Goal: Transaction & Acquisition: Register for event/course

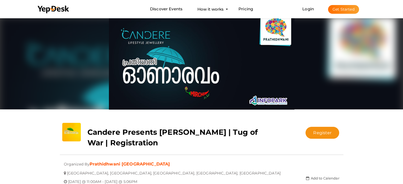
click at [327, 50] on div at bounding box center [202, 63] width 284 height 93
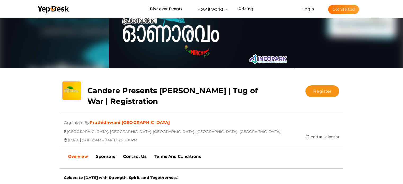
scroll to position [34, 0]
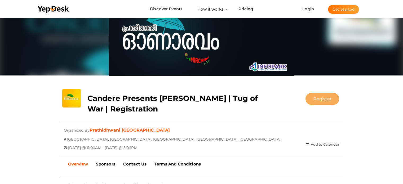
click at [327, 98] on button "Register" at bounding box center [323, 99] width 34 height 12
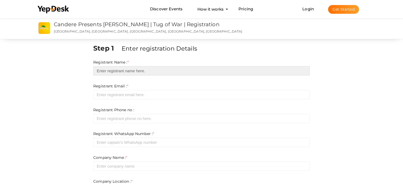
click at [114, 69] on input "text" at bounding box center [201, 70] width 217 height 9
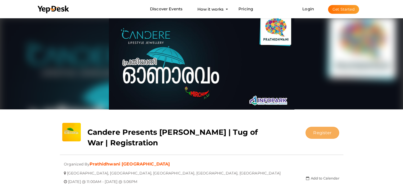
click at [331, 134] on button "Register" at bounding box center [323, 133] width 34 height 12
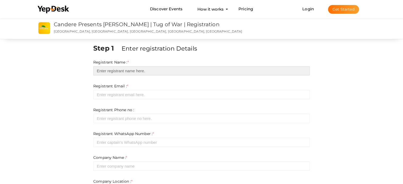
click at [131, 72] on input "text" at bounding box center [201, 70] width 217 height 9
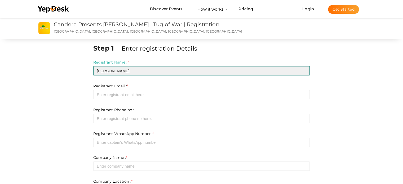
type input "[PERSON_NAME]"
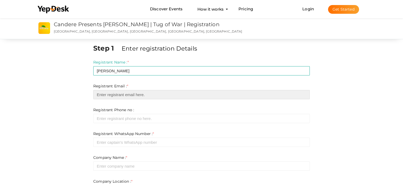
click at [154, 96] on input "email" at bounding box center [201, 94] width 217 height 9
paste input "[PERSON_NAME][EMAIL_ADDRESS][DOMAIN_NAME]"
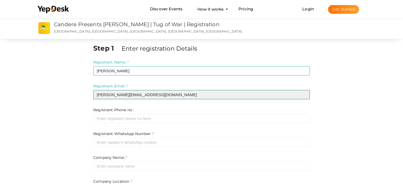
type input "[PERSON_NAME][EMAIL_ADDRESS][DOMAIN_NAME]"
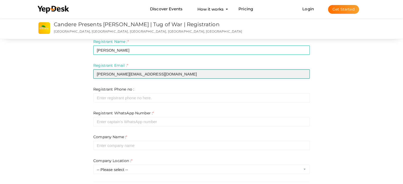
scroll to position [53, 0]
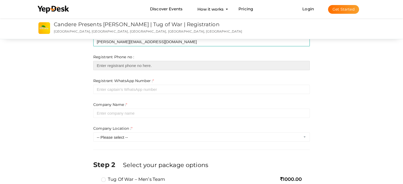
click at [132, 67] on input "number" at bounding box center [201, 65] width 217 height 9
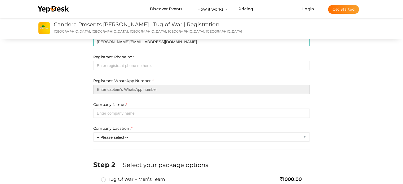
click at [128, 88] on input "number" at bounding box center [201, 89] width 217 height 9
paste input "9847169810"
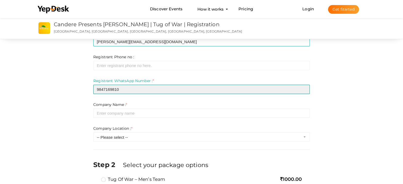
type input "9847169810"
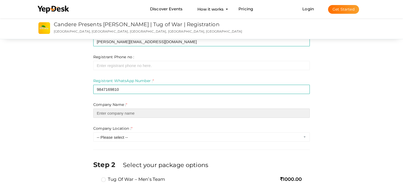
click at [145, 114] on input "text" at bounding box center [201, 113] width 217 height 9
type input "PIT SOLUTIONS"
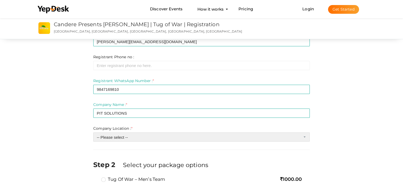
click at [142, 138] on select "-- Please select -- Inside Infopark Phase 1 Inside Infopark Phase 2 [DATE] Info…" at bounding box center [201, 137] width 217 height 9
select select "0"
click at [93, 133] on select "-- Please select -- Inside Infopark Phase 1 Inside Infopark Phase 2 [DATE] Info…" at bounding box center [201, 137] width 217 height 9
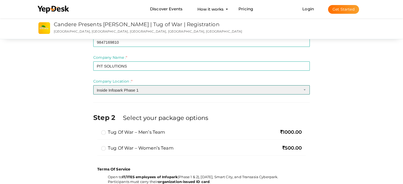
scroll to position [133, 0]
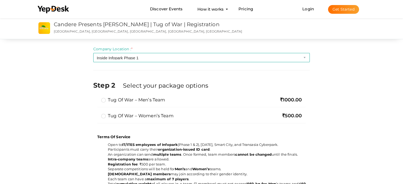
click at [104, 101] on label "Tug of War – Men’s Team" at bounding box center [133, 100] width 64 height 6
click at [96, 98] on input "Tug of War – Men’s Team" at bounding box center [96, 98] width 0 height 0
click at [104, 116] on label "Tug of War – Women’s Team" at bounding box center [137, 116] width 72 height 6
click at [96, 114] on input "Tug of War – Women’s Team" at bounding box center [96, 114] width 0 height 0
click at [104, 100] on label "Tug of War – Men’s Team" at bounding box center [133, 100] width 64 height 6
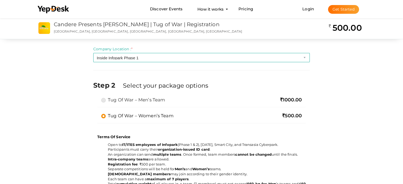
click at [96, 98] on input "Tug of War – Men’s Team" at bounding box center [96, 98] width 0 height 0
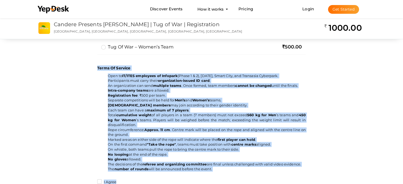
scroll to position [216, 0]
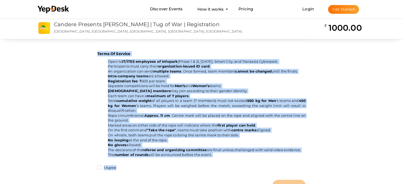
drag, startPoint x: 97, startPoint y: 84, endPoint x: 219, endPoint y: 156, distance: 142.4
click at [219, 156] on div "Terms Of Service Open to IT/ITES employees of Infopark (Phase 1 & 2), [DATE], S…" at bounding box center [201, 112] width 217 height 132
copy div "Lorem Ip Dolorsi Amet co AD/ELIT seddoeius te Incididu (Utlab 6 & 2), Etdolore,…"
click at [219, 51] on p "Terms Of Service" at bounding box center [201, 53] width 209 height 5
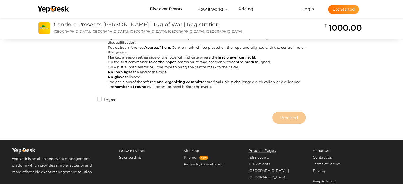
scroll to position [314, 0]
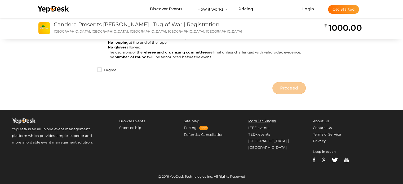
click at [101, 70] on label "I Agree" at bounding box center [106, 70] width 19 height 5
click at [92, 69] on input "I Agree" at bounding box center [92, 69] width 0 height 0
click at [286, 89] on span "Proceed" at bounding box center [289, 88] width 18 height 6
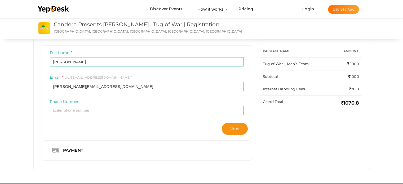
scroll to position [80, 0]
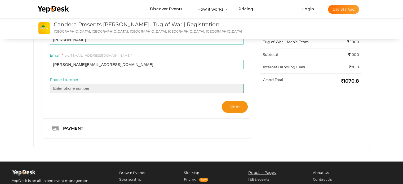
click at [99, 89] on input "text" at bounding box center [147, 88] width 194 height 9
paste input "9847169810"
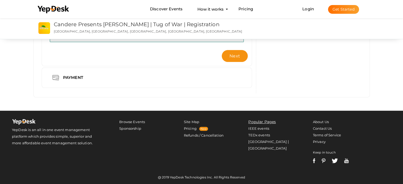
scroll to position [132, 0]
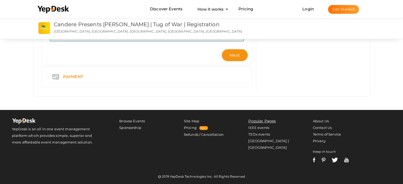
type input "9847169810"
click at [61, 74] on div "Payment" at bounding box center [74, 77] width 30 height 7
click at [77, 76] on div "Payment" at bounding box center [74, 77] width 30 height 7
click at [80, 77] on div "Payment" at bounding box center [74, 77] width 30 height 7
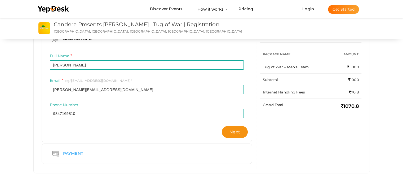
scroll to position [52, 0]
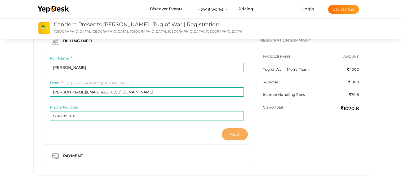
click at [233, 135] on span "Next" at bounding box center [235, 134] width 11 height 5
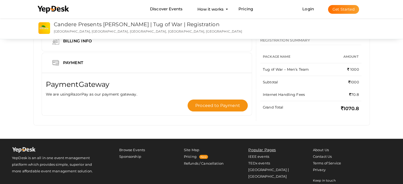
scroll to position [0, 0]
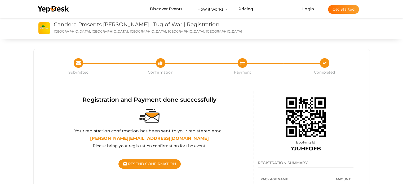
scroll to position [27, 0]
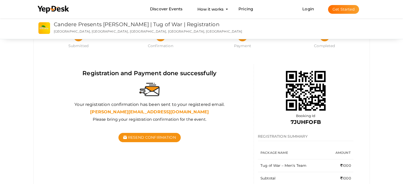
click at [78, 147] on div "Resend Confirmation" at bounding box center [150, 138] width 200 height 28
click at [72, 157] on div "Submitted Confirmation Completed Submitted Confirmation Payment Completed Regis…" at bounding box center [202, 122] width 336 height 199
click at [71, 159] on div "Submitted Confirmation Completed Submitted Confirmation Payment Completed Regis…" at bounding box center [202, 122] width 336 height 199
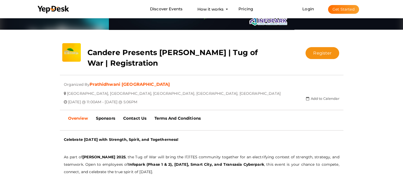
scroll to position [60, 0]
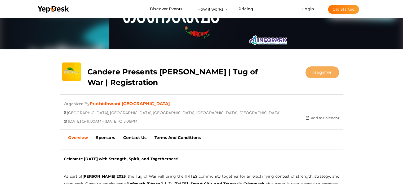
click at [320, 74] on button "Register" at bounding box center [323, 73] width 34 height 12
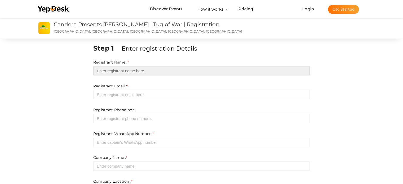
click at [123, 69] on input "text" at bounding box center [201, 70] width 217 height 9
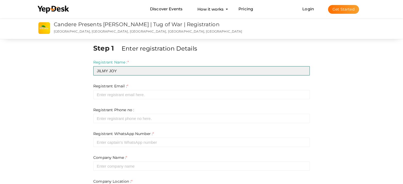
type input "JILMY JOY"
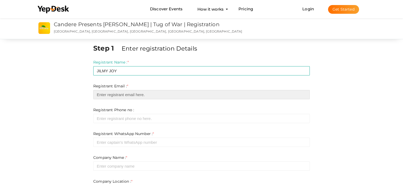
click at [147, 97] on input "email" at bounding box center [201, 94] width 217 height 9
paste input "jilmy.jy@pitsolutions.com"
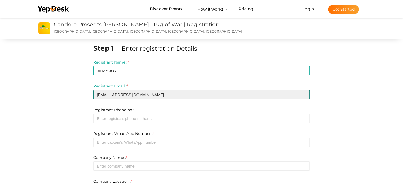
type input "jilmy.jy@pitsolutions.com"
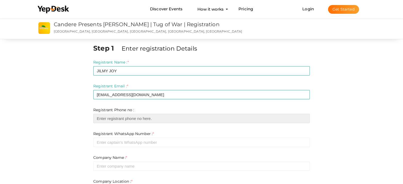
click at [125, 120] on input "number" at bounding box center [201, 118] width 217 height 9
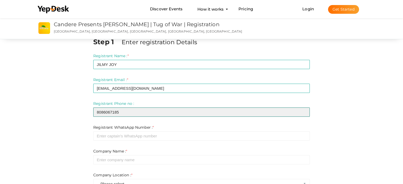
scroll to position [27, 0]
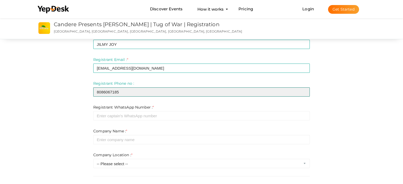
drag, startPoint x: 122, startPoint y: 92, endPoint x: 95, endPoint y: 92, distance: 26.8
click at [95, 92] on input "8086067185" at bounding box center [201, 92] width 217 height 9
type input "8086067185"
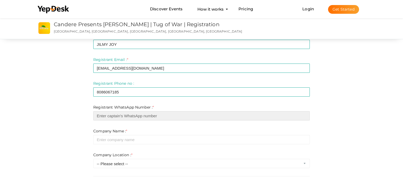
click at [112, 117] on input "number" at bounding box center [201, 115] width 217 height 9
paste input "8086067185"
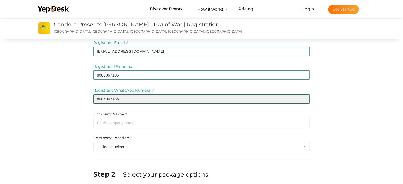
scroll to position [53, 0]
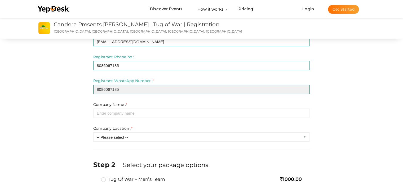
type input "8086067185"
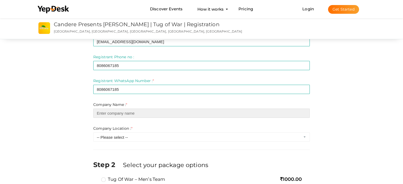
click at [127, 114] on input "text" at bounding box center [201, 113] width 217 height 9
type input "PIT SOLUTIONS"
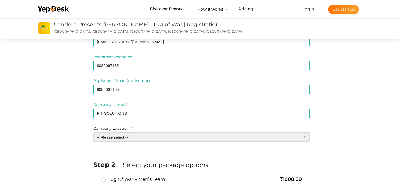
click at [142, 137] on select "-- Please select -- Inside Infopark Phase 1 Inside Infopark Phase 2 [DATE] Info…" at bounding box center [201, 137] width 217 height 9
select select "0"
click at [93, 133] on select "-- Please select -- Inside Infopark Phase 1 Inside Infopark Phase 2 [DATE] Info…" at bounding box center [201, 137] width 217 height 9
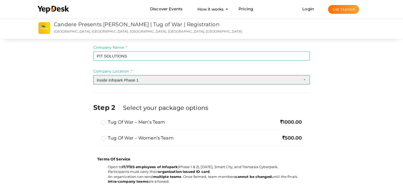
scroll to position [133, 0]
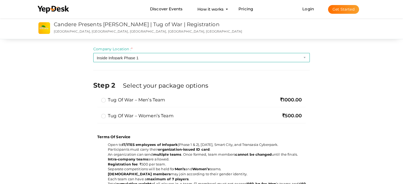
click at [104, 116] on label "Tug of War – Women’s Team" at bounding box center [137, 116] width 72 height 6
click at [96, 114] on input "Tug of War – Women’s Team" at bounding box center [96, 114] width 0 height 0
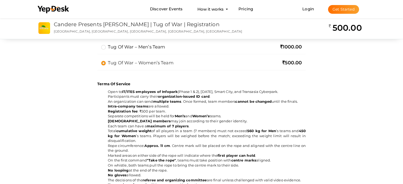
scroll to position [212, 0]
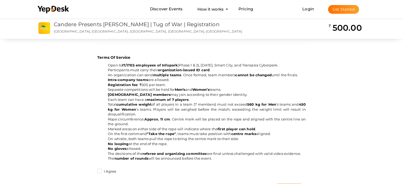
click at [100, 173] on label "I Agree" at bounding box center [106, 171] width 19 height 5
click at [92, 170] on input "I Agree" at bounding box center [92, 170] width 0 height 0
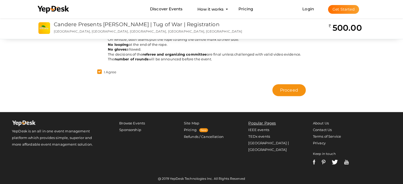
scroll to position [314, 0]
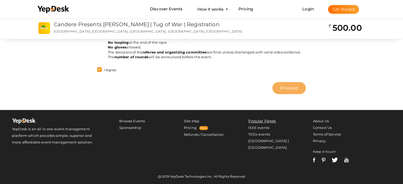
click at [281, 88] on span "Proceed" at bounding box center [289, 88] width 18 height 6
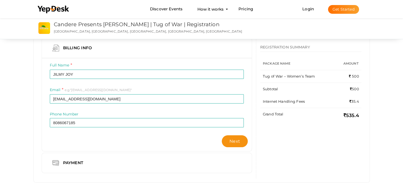
scroll to position [53, 0]
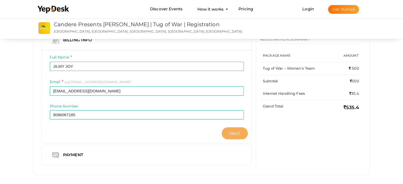
click at [236, 136] on button "Next" at bounding box center [235, 134] width 26 height 12
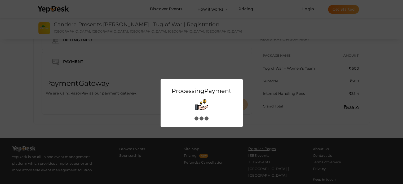
scroll to position [0, 0]
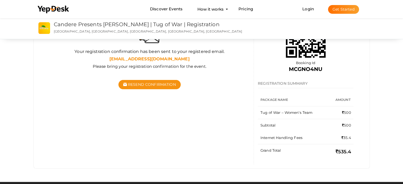
scroll to position [53, 0]
